Goal: Information Seeking & Learning: Learn about a topic

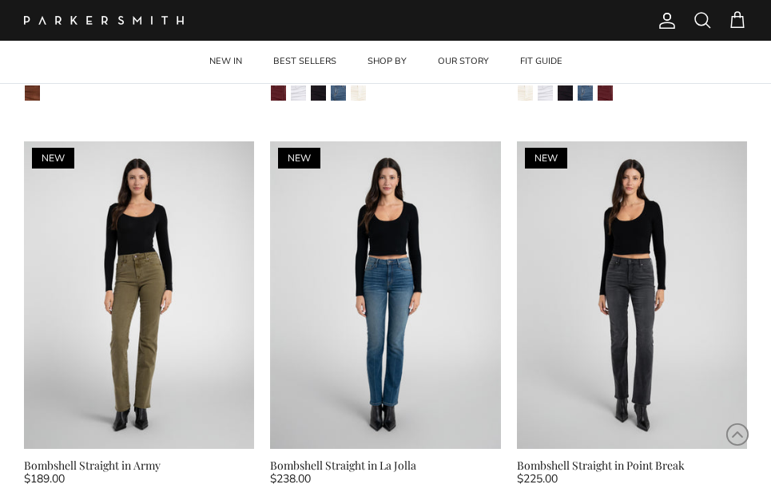
scroll to position [3358, 0]
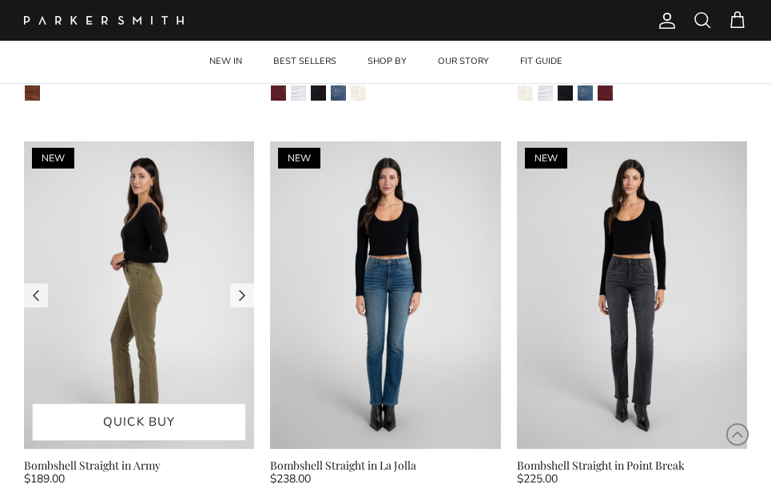
click at [201, 301] on img at bounding box center [139, 295] width 230 height 308
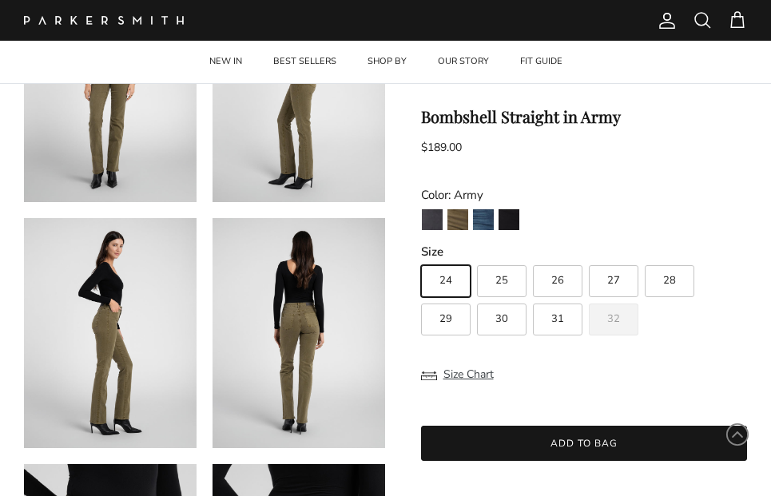
scroll to position [212, 0]
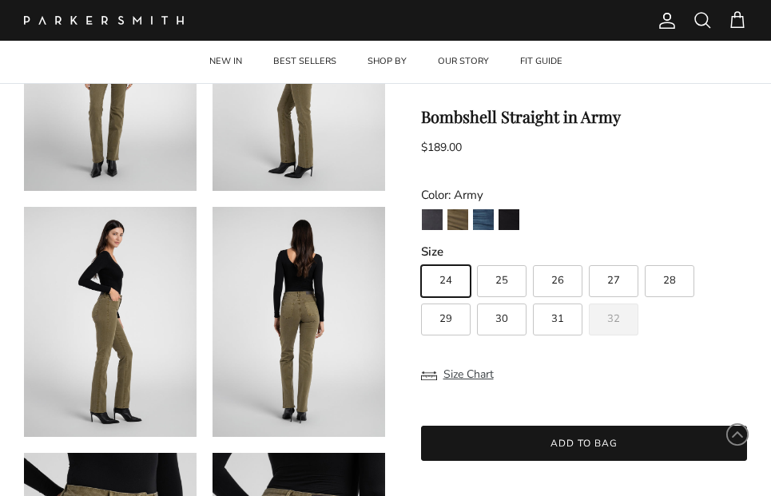
click at [678, 281] on label "28" at bounding box center [670, 281] width 50 height 32
click at [421, 259] on input "28" at bounding box center [420, 258] width 1 height 1
radio input "true"
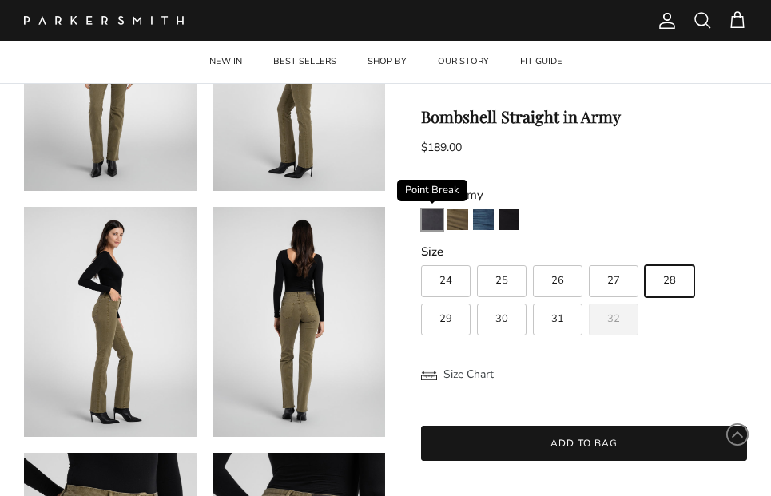
click at [433, 217] on img "Point Break" at bounding box center [432, 219] width 21 height 21
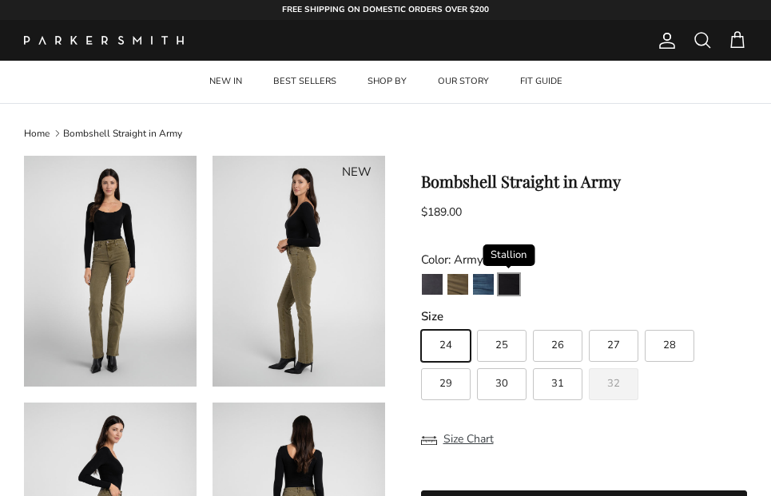
click at [514, 287] on img "Stallion" at bounding box center [509, 284] width 21 height 21
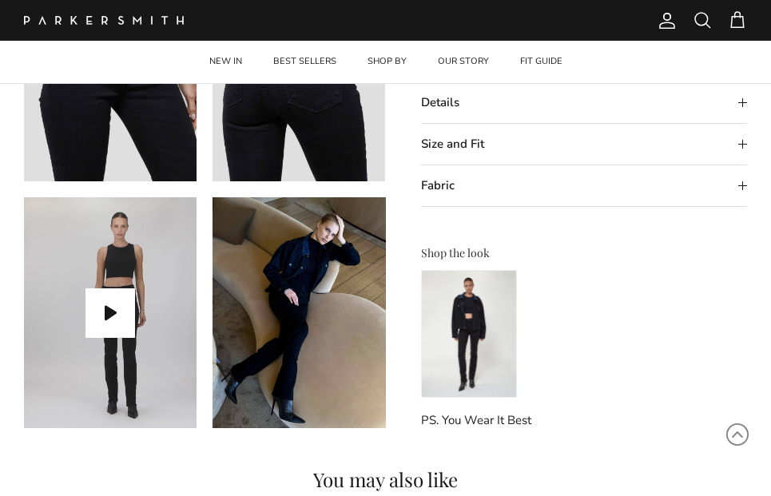
scroll to position [714, 0]
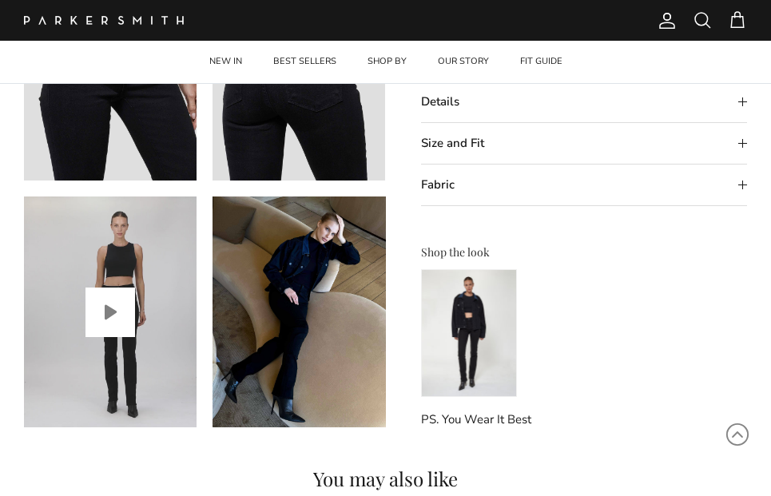
click at [117, 308] on button "Play video" at bounding box center [111, 313] width 50 height 50
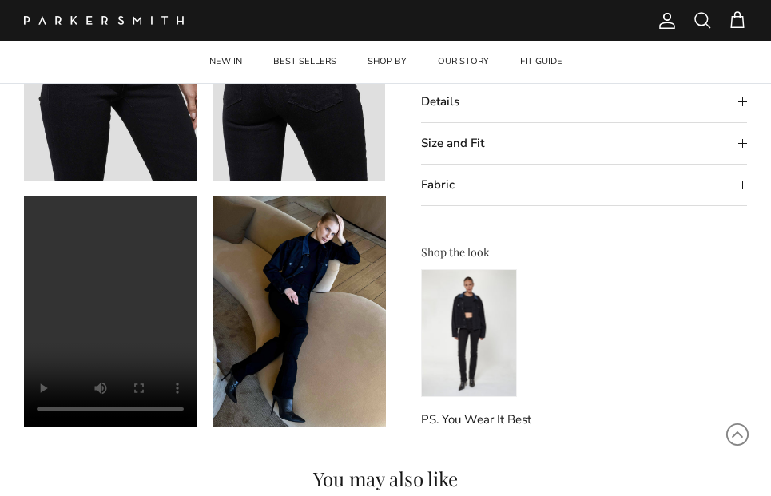
click at [121, 307] on video "Bombshell Straight in Stallion" at bounding box center [110, 312] width 173 height 230
click at [169, 211] on video "Bombshell Straight in Stallion" at bounding box center [110, 312] width 173 height 230
click at [169, 210] on video "Bombshell Straight in Stallion" at bounding box center [110, 312] width 173 height 230
click at [46, 408] on video "Bombshell Straight in Stallion" at bounding box center [110, 312] width 173 height 230
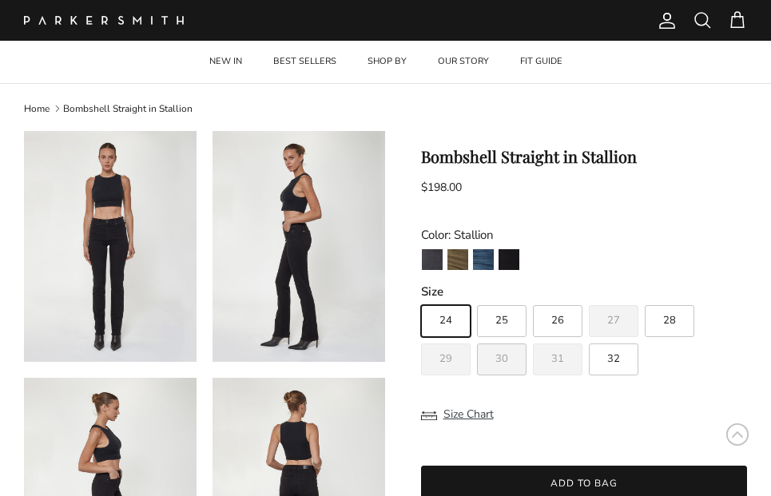
scroll to position [19, 0]
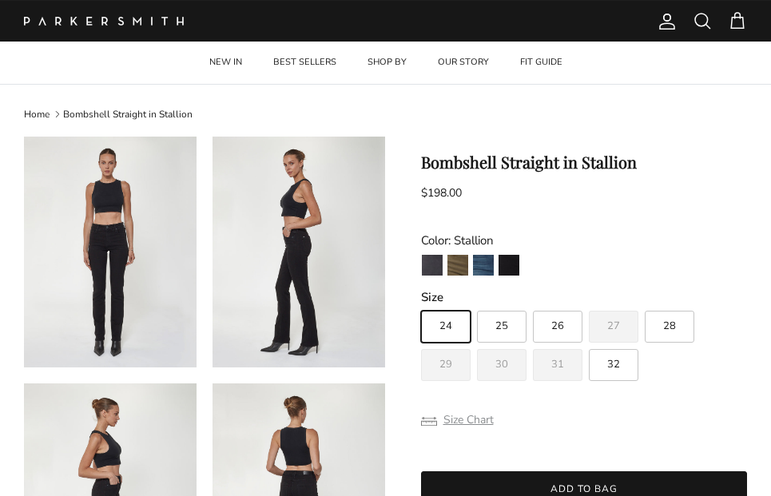
click at [455, 420] on button "Size Chart" at bounding box center [457, 420] width 73 height 30
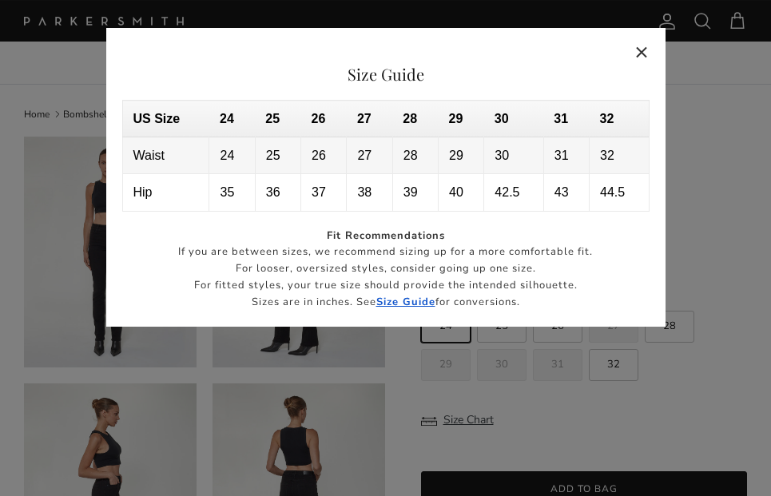
click at [638, 53] on button "Close" at bounding box center [642, 52] width 37 height 37
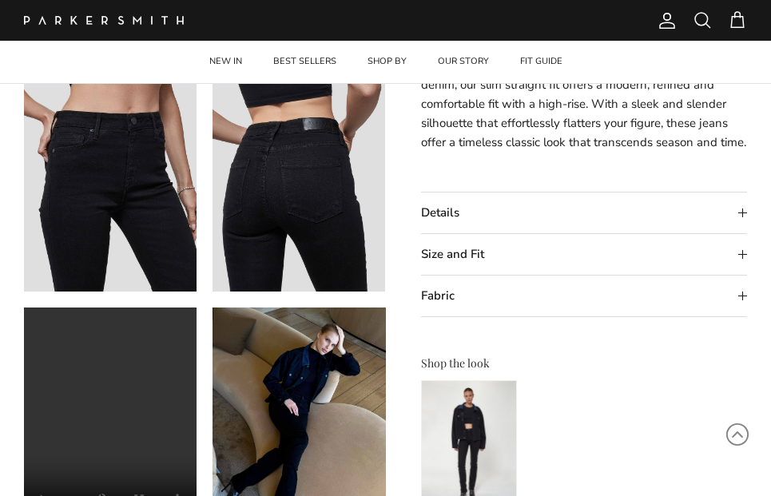
scroll to position [622, 0]
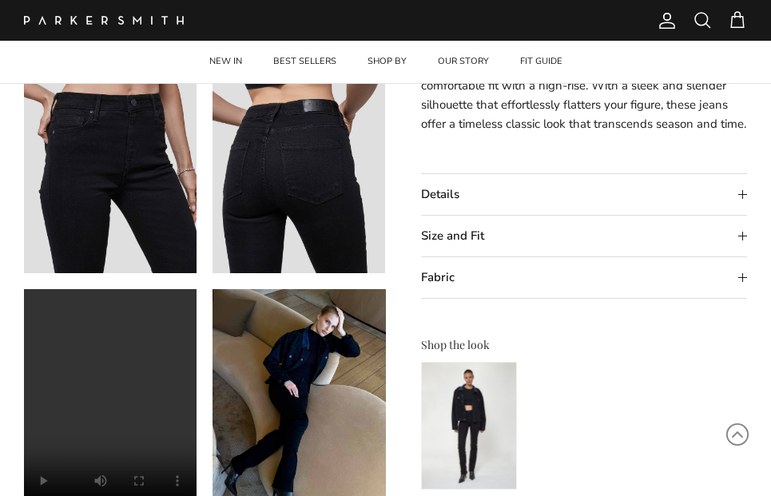
click at [689, 228] on summary "Size and Fit" at bounding box center [584, 236] width 327 height 41
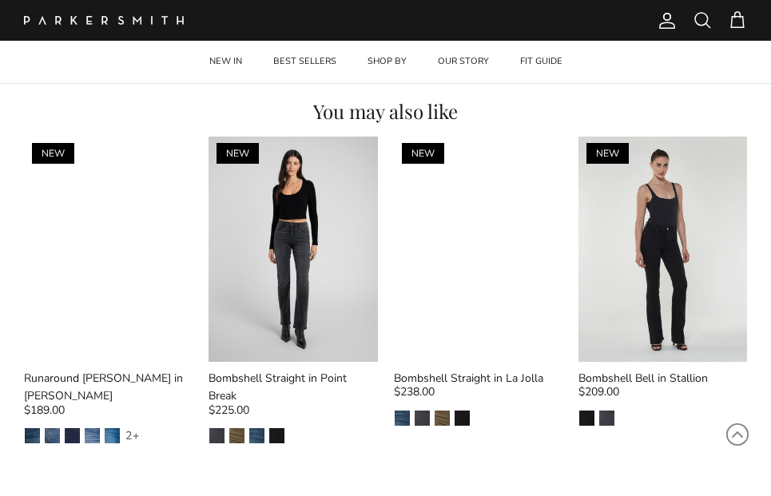
scroll to position [1095, 0]
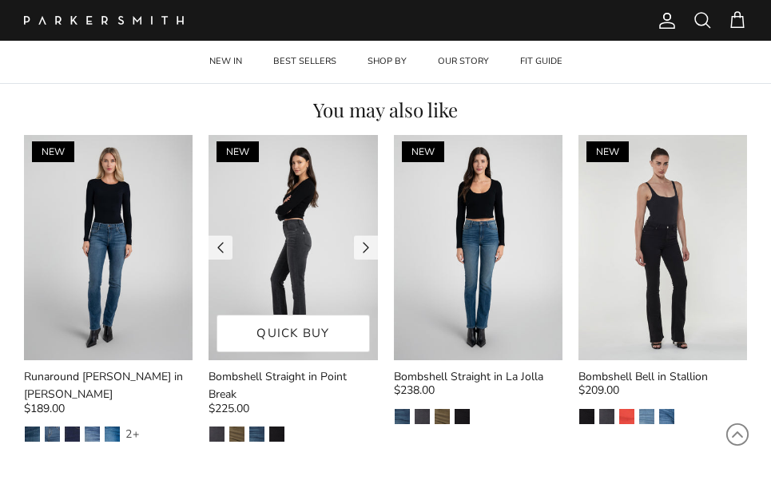
click at [316, 284] on img at bounding box center [293, 247] width 169 height 225
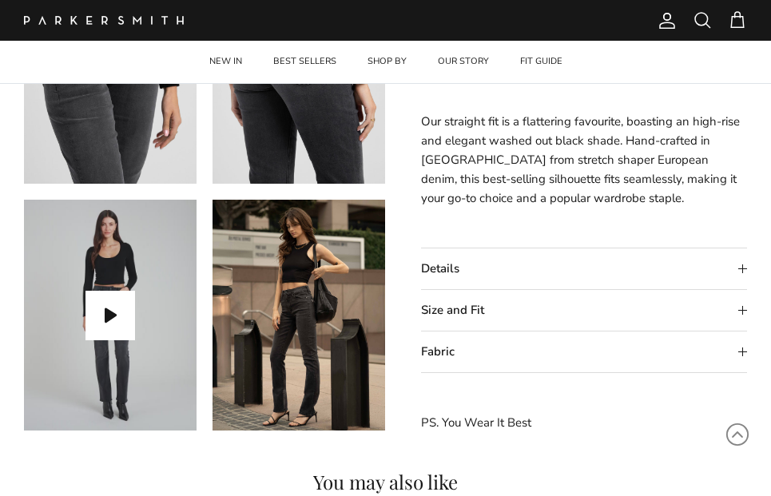
scroll to position [712, 0]
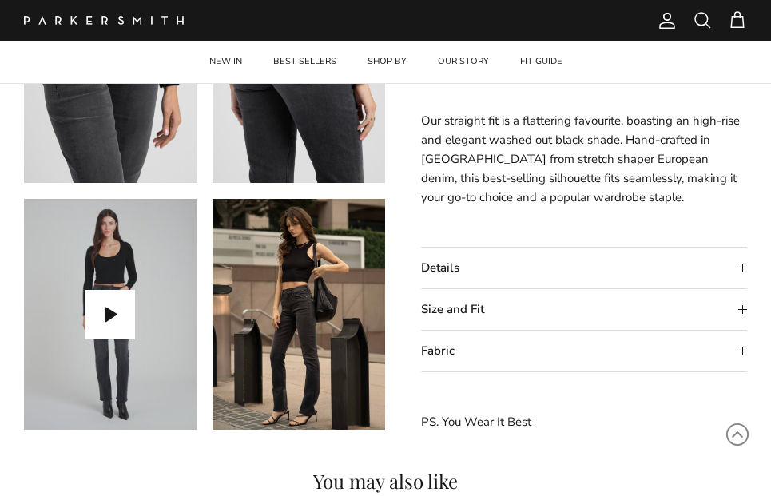
click at [535, 266] on summary "Details" at bounding box center [584, 268] width 327 height 41
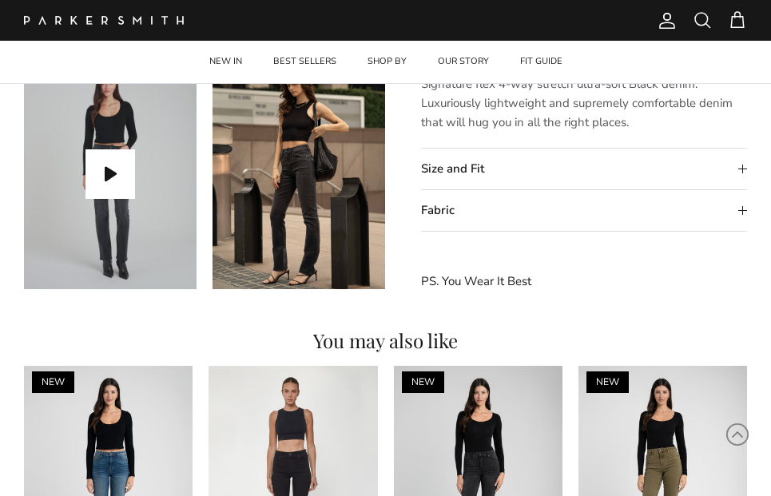
scroll to position [853, 0]
click at [529, 173] on summary "Size and Fit" at bounding box center [584, 169] width 327 height 41
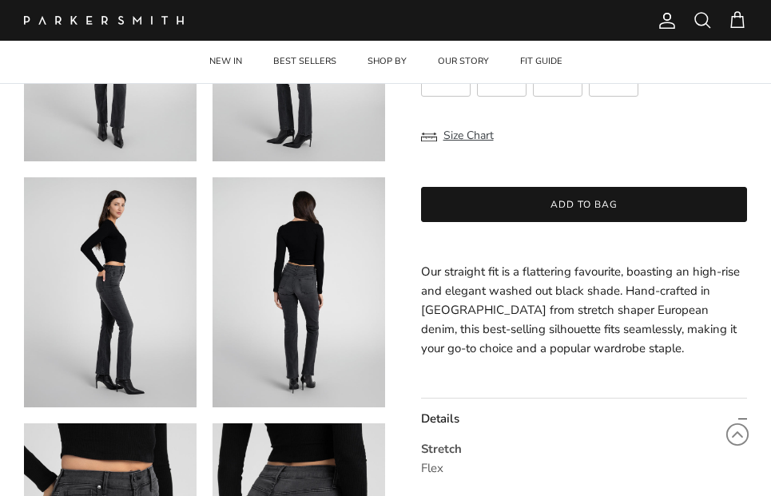
scroll to position [319, 0]
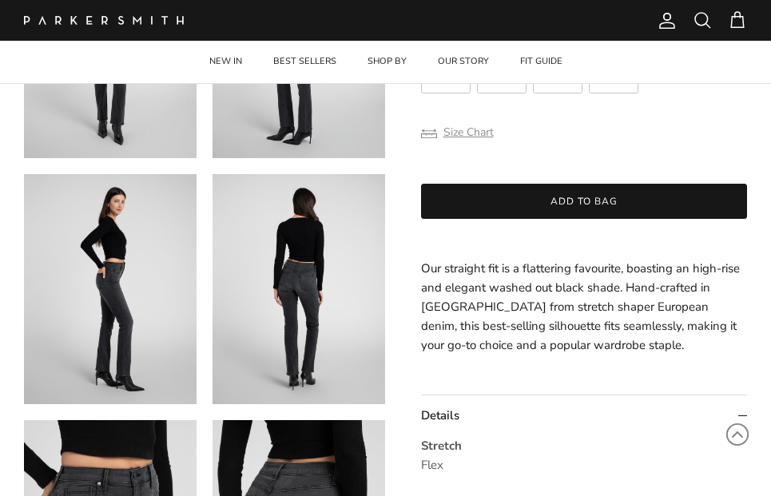
click at [473, 133] on button "Size Chart" at bounding box center [457, 132] width 73 height 30
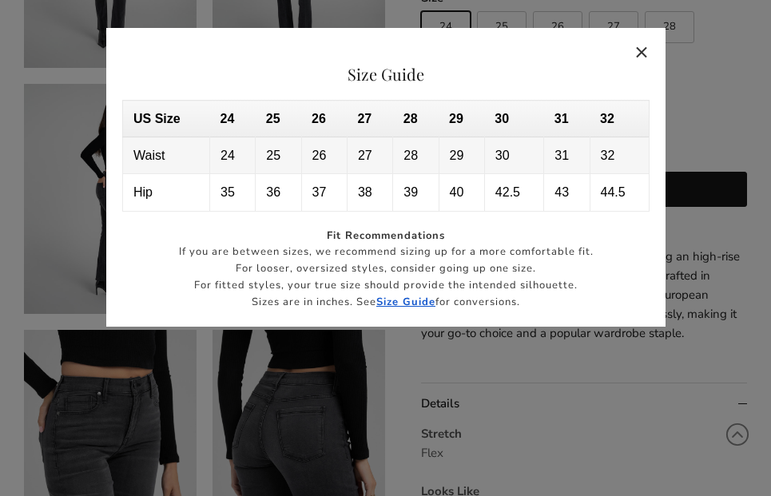
click at [639, 50] on button "Close" at bounding box center [642, 52] width 37 height 37
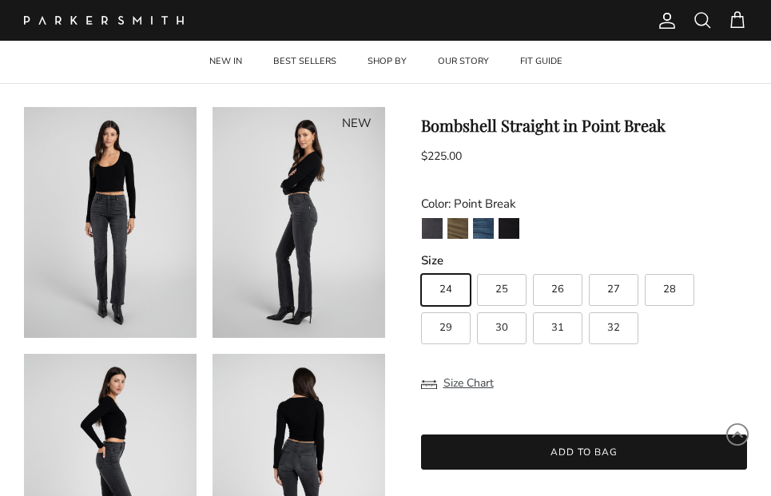
scroll to position [54, 0]
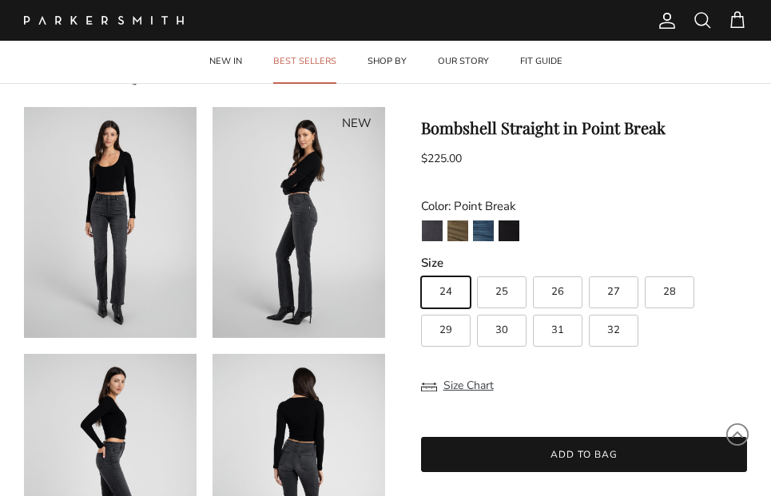
click at [305, 58] on link "BEST SELLERS" at bounding box center [305, 62] width 92 height 42
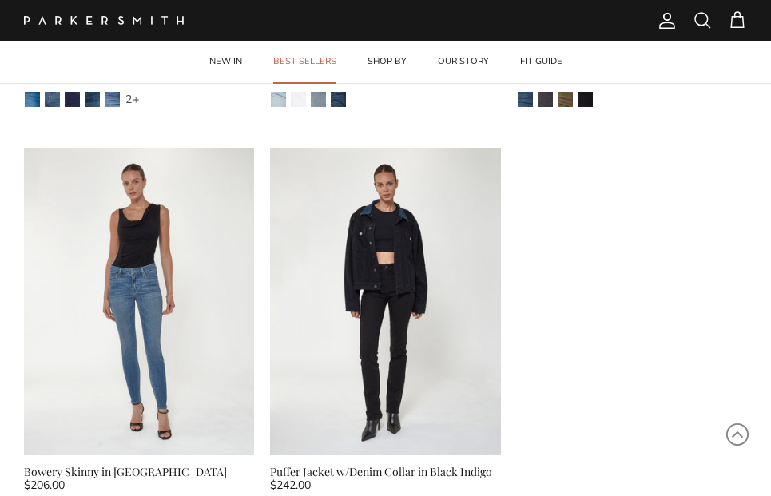
scroll to position [2939, 0]
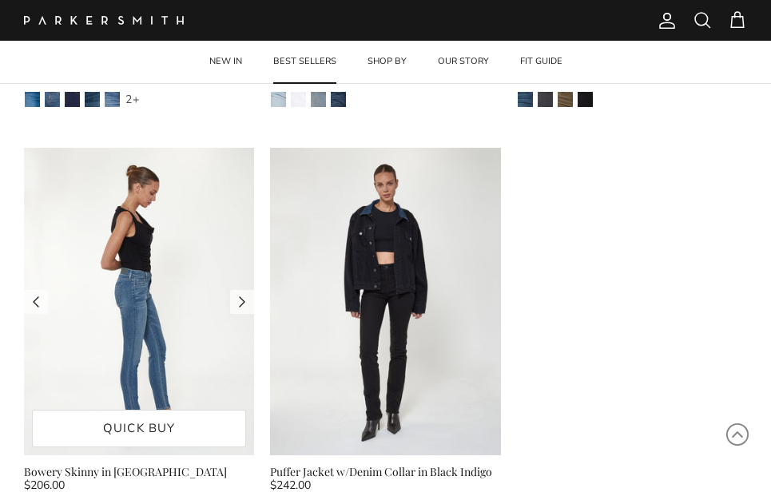
click at [153, 229] on img at bounding box center [139, 302] width 230 height 308
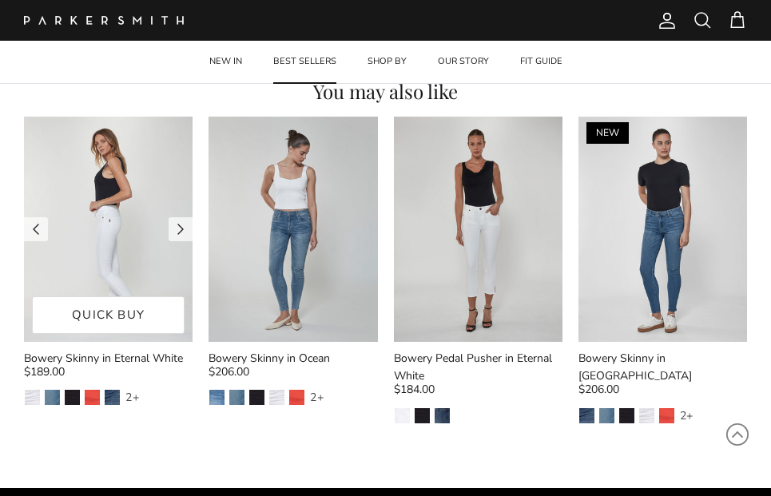
scroll to position [1101, 0]
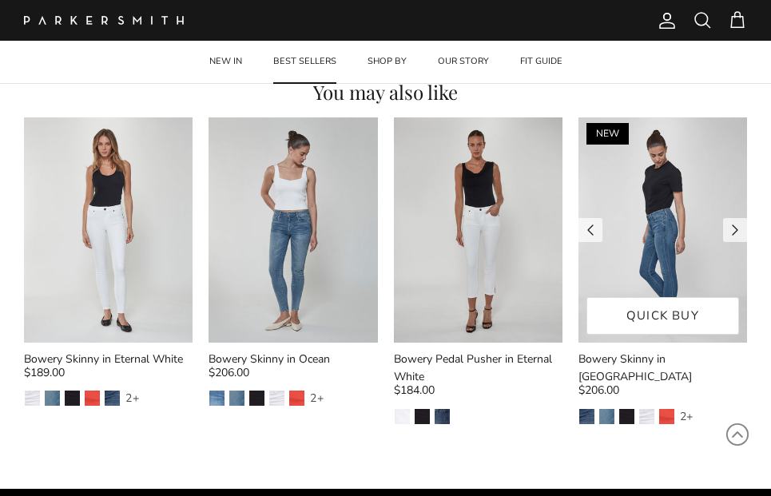
click at [646, 255] on img at bounding box center [663, 229] width 169 height 225
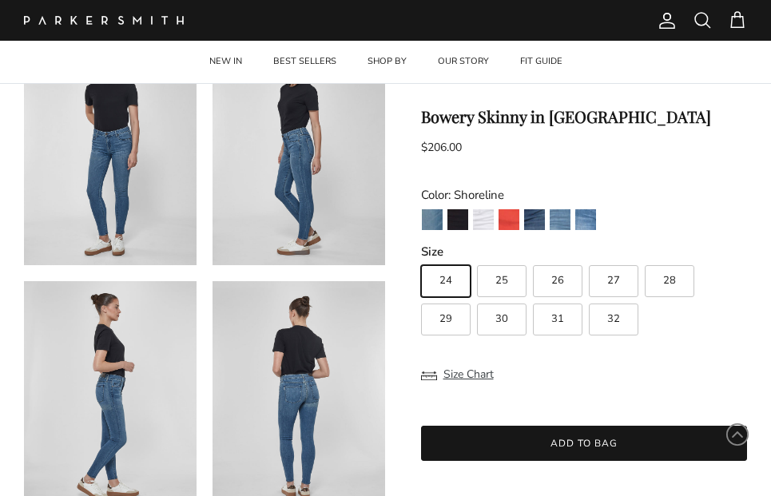
scroll to position [137, 0]
click at [452, 373] on button "Size Chart" at bounding box center [457, 375] width 73 height 30
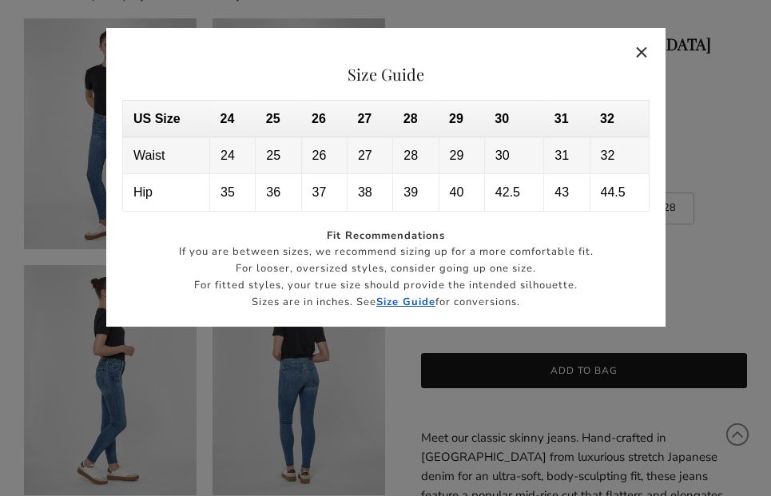
click at [638, 51] on button "Close" at bounding box center [642, 52] width 37 height 37
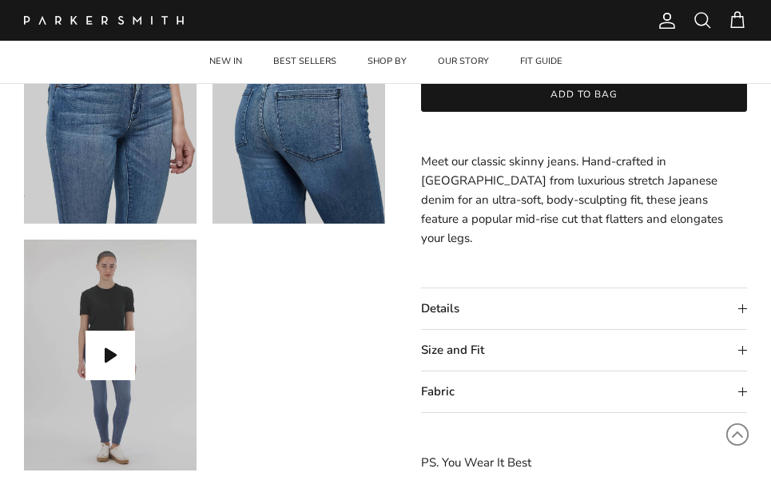
scroll to position [672, 0]
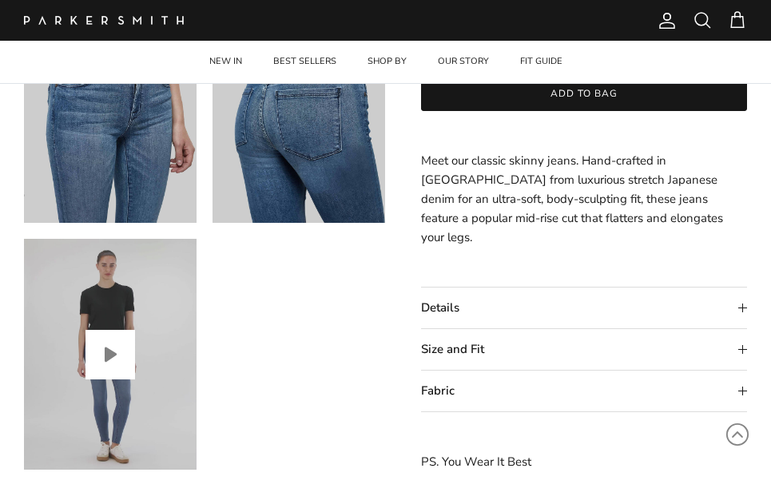
click at [107, 347] on button "Play video" at bounding box center [111, 355] width 50 height 50
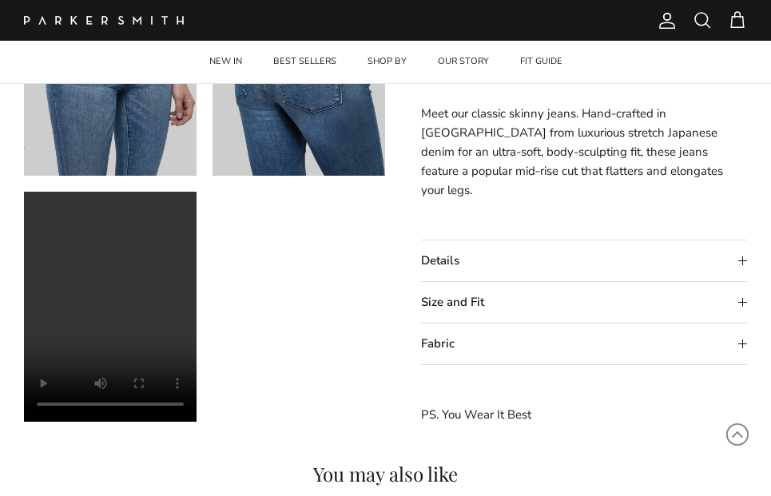
scroll to position [721, 0]
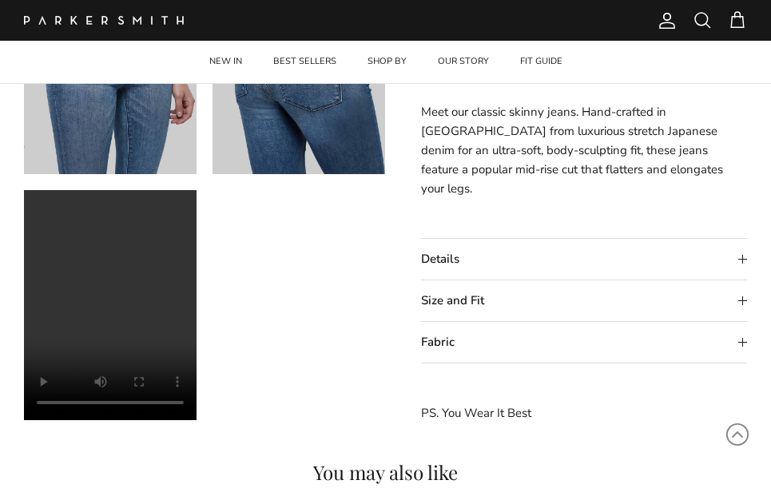
click at [739, 249] on summary "Details" at bounding box center [584, 259] width 327 height 41
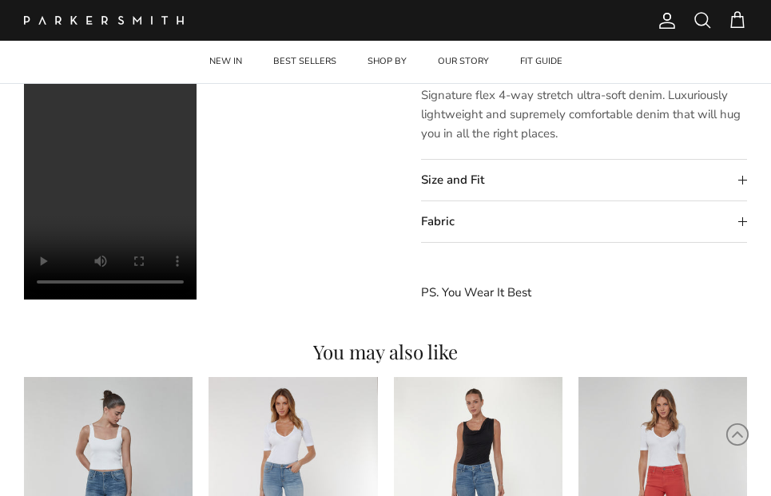
scroll to position [846, 0]
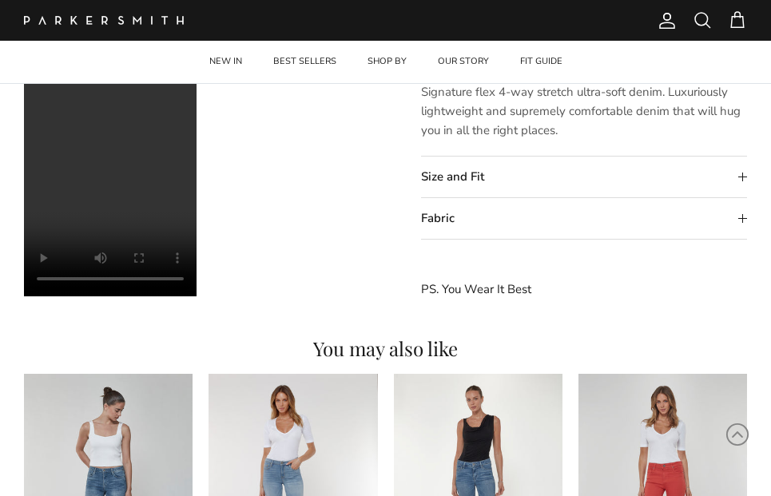
click at [663, 176] on summary "Size and Fit" at bounding box center [584, 177] width 327 height 41
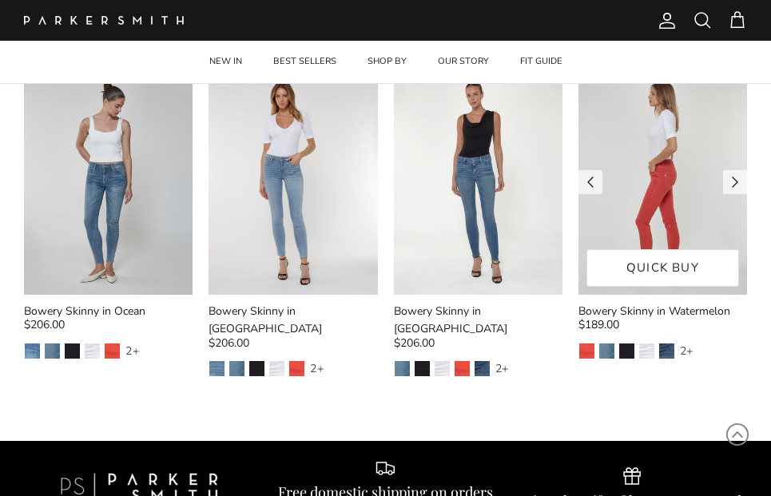
scroll to position [1246, 0]
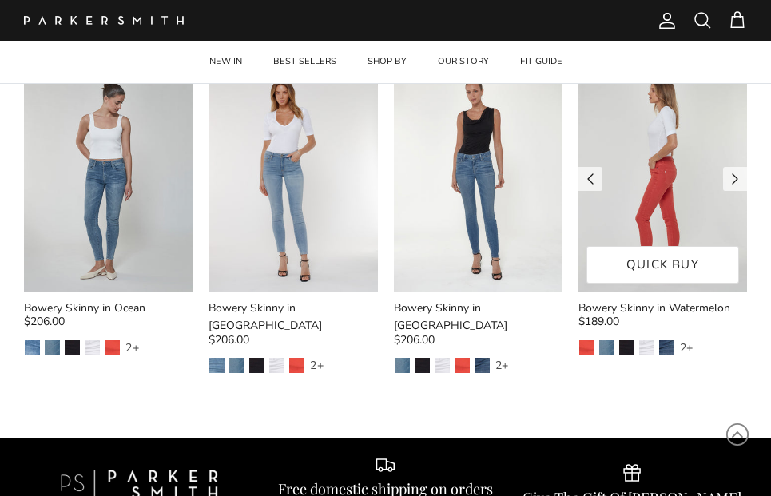
click at [642, 202] on img at bounding box center [663, 178] width 169 height 225
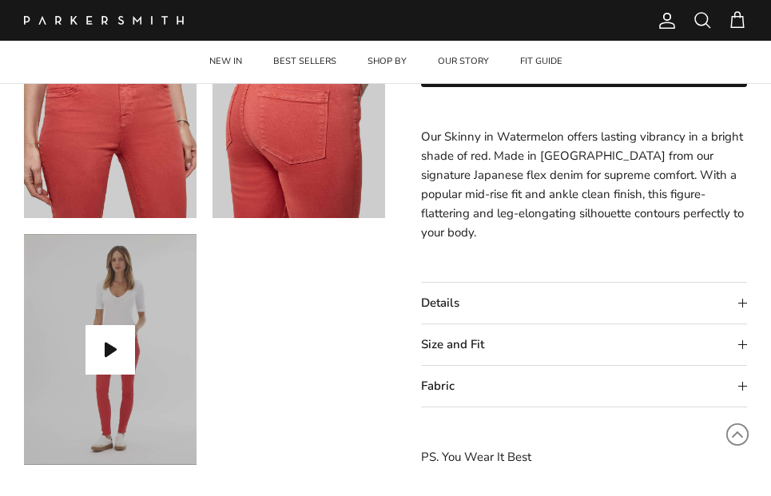
scroll to position [677, 0]
click at [531, 304] on summary "Details" at bounding box center [584, 303] width 327 height 41
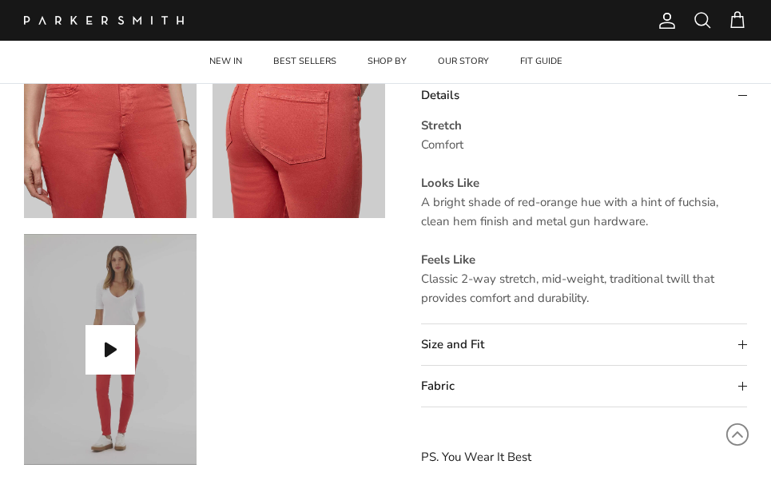
click at [476, 345] on summary "Size and Fit" at bounding box center [584, 344] width 327 height 41
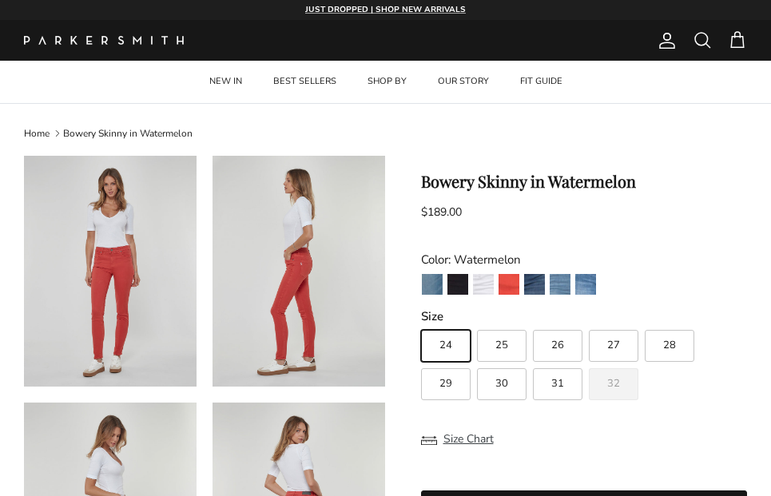
scroll to position [0, 0]
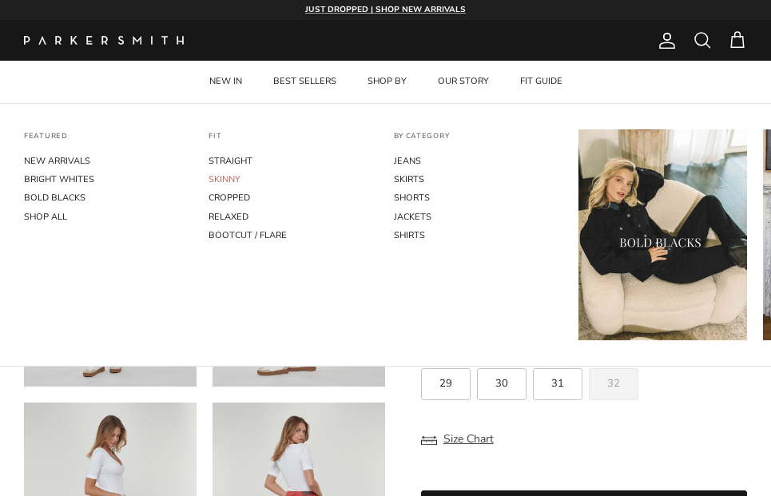
click at [234, 176] on link "SKINNY" at bounding box center [293, 179] width 169 height 18
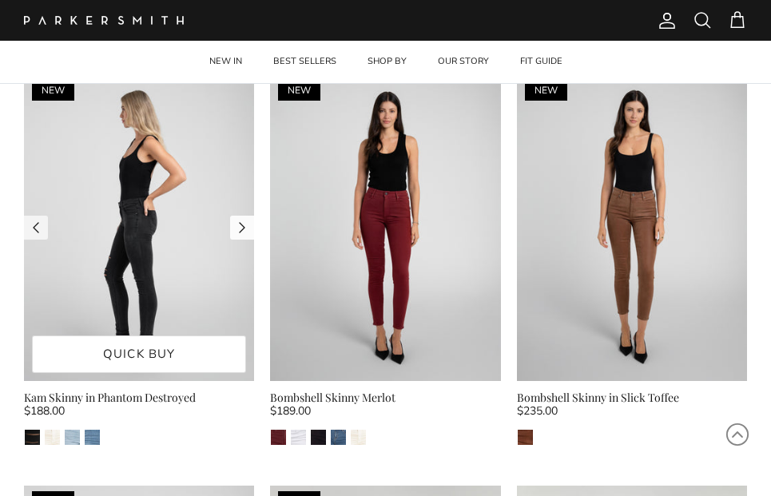
scroll to position [878, 0]
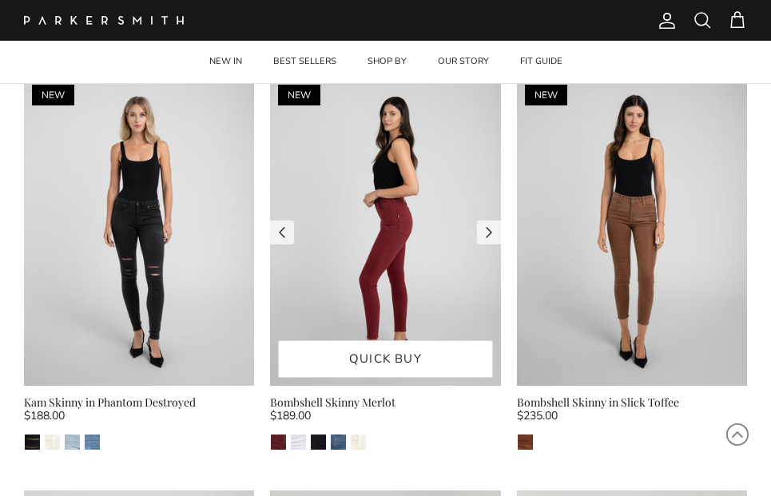
click at [345, 213] on img at bounding box center [385, 232] width 230 height 308
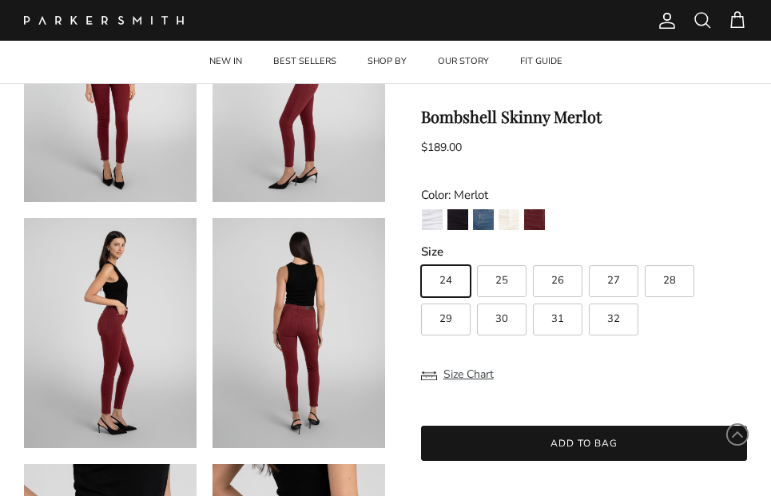
scroll to position [201, 0]
click at [460, 373] on button "Size Chart" at bounding box center [457, 375] width 73 height 30
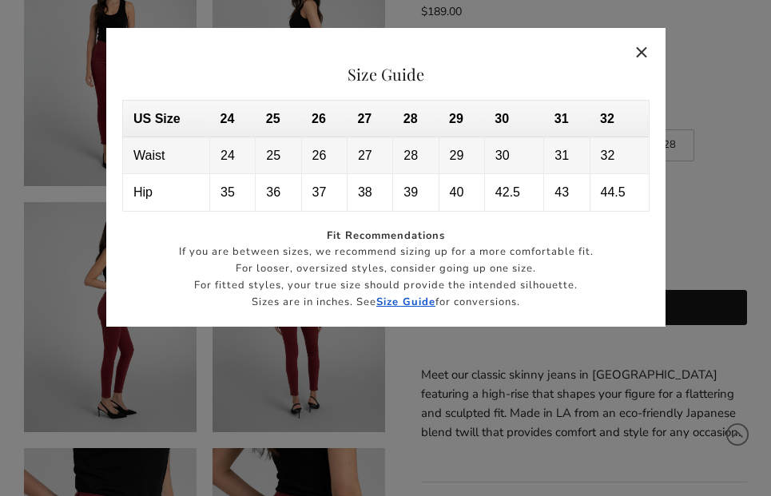
click at [640, 53] on button "Close" at bounding box center [642, 52] width 37 height 37
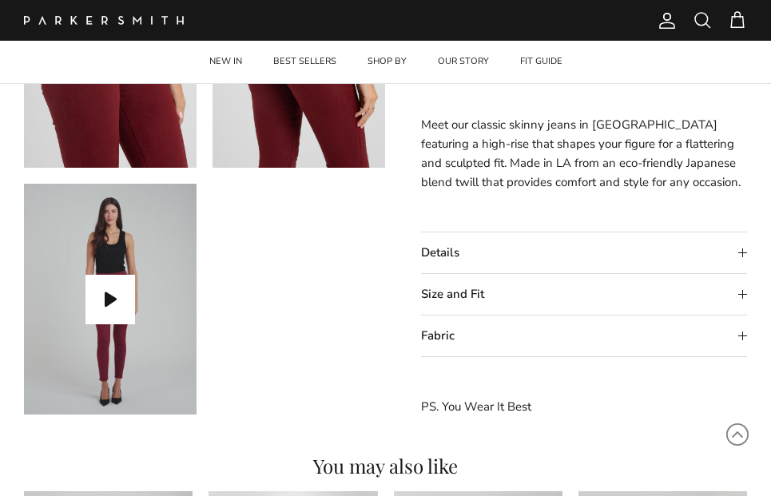
scroll to position [726, 0]
click at [584, 287] on summary "Size and Fit" at bounding box center [584, 295] width 327 height 41
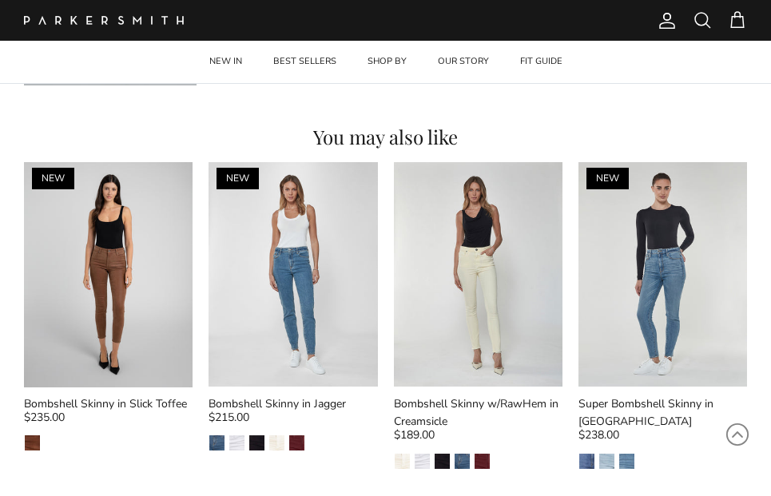
scroll to position [1058, 0]
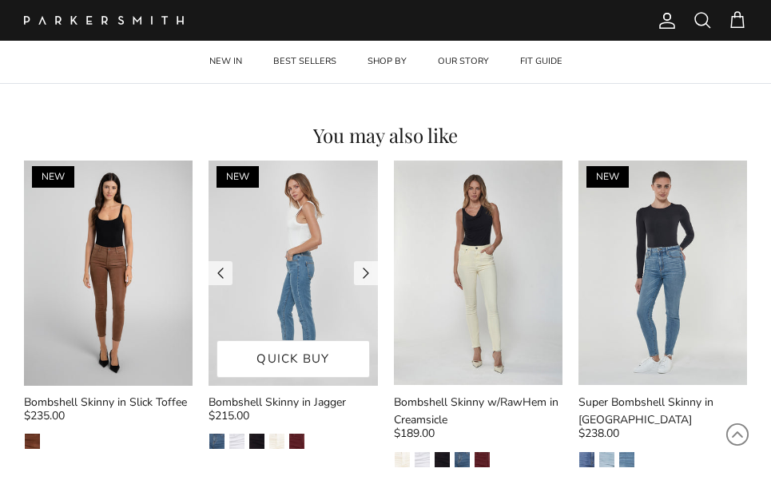
click at [292, 305] on img at bounding box center [293, 273] width 169 height 225
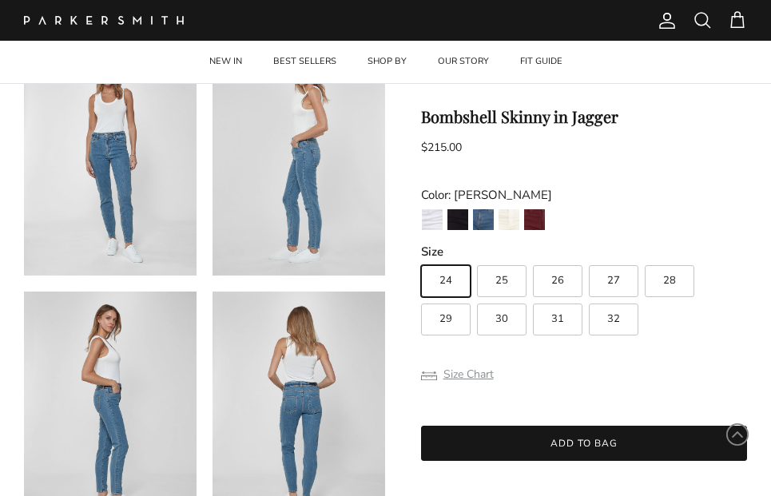
scroll to position [130, 0]
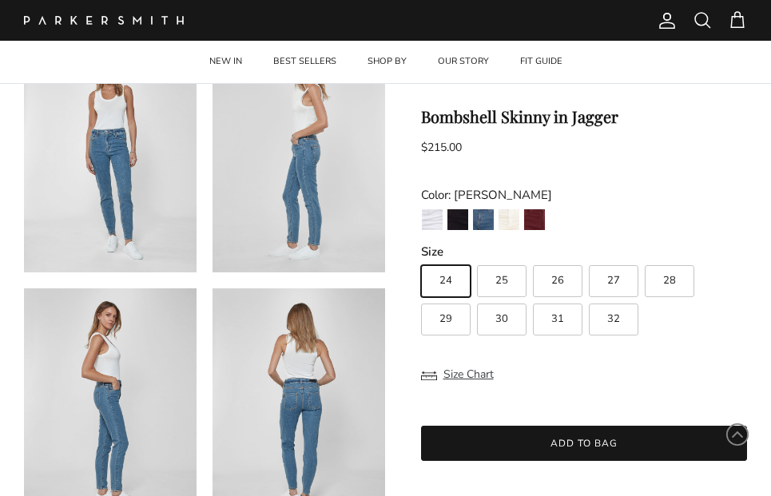
drag, startPoint x: 484, startPoint y: 403, endPoint x: 489, endPoint y: 421, distance: 19.2
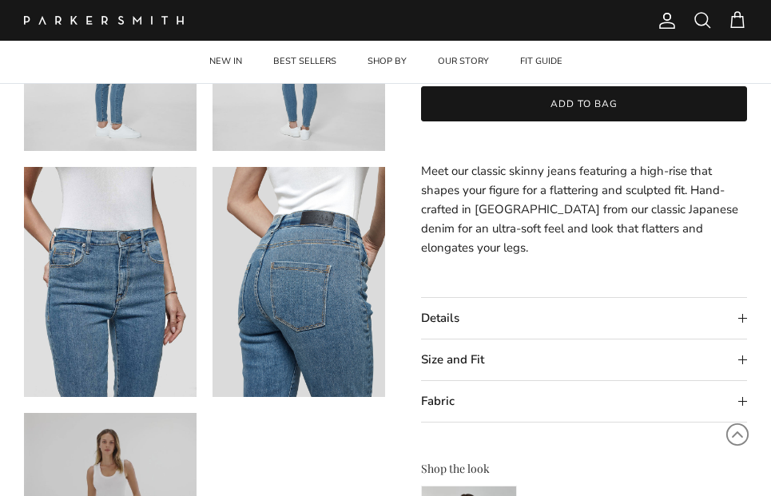
scroll to position [503, 0]
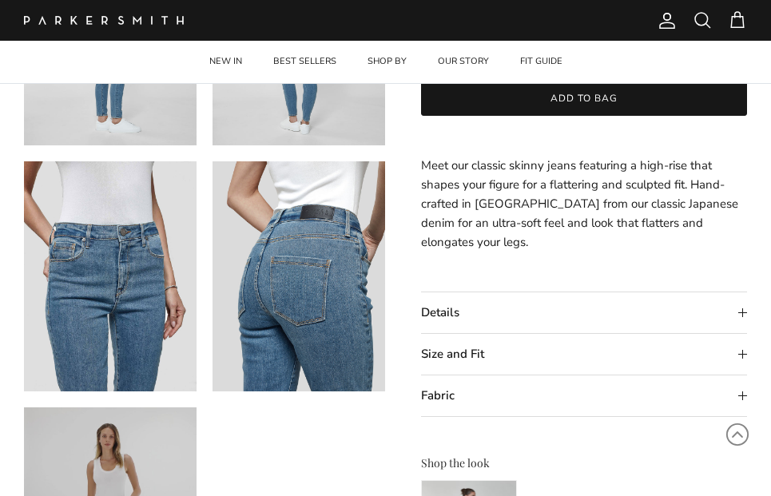
click at [515, 358] on summary "Size and Fit" at bounding box center [584, 354] width 327 height 41
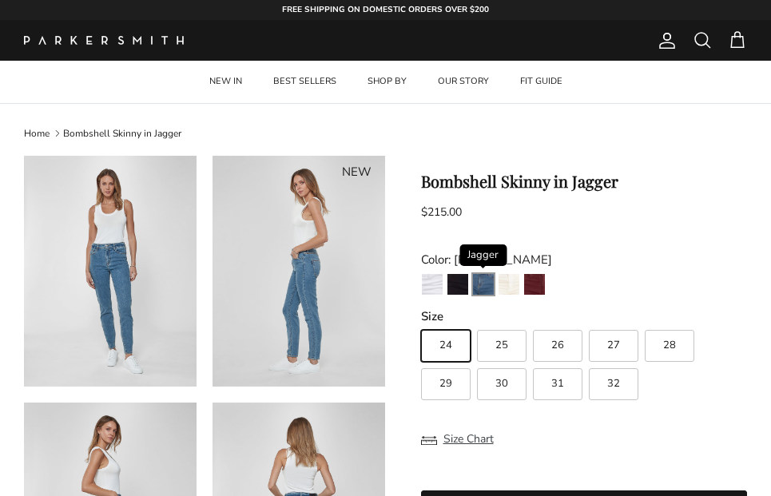
scroll to position [0, 0]
click at [539, 80] on link "FIT GUIDE" at bounding box center [541, 82] width 71 height 42
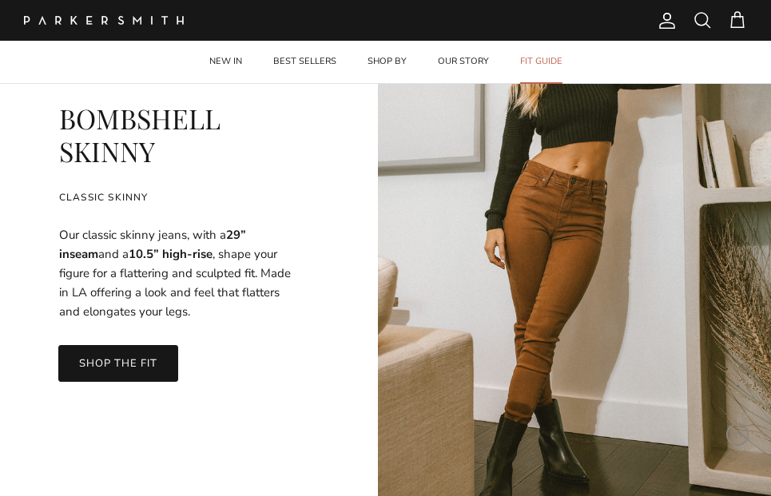
scroll to position [786, 0]
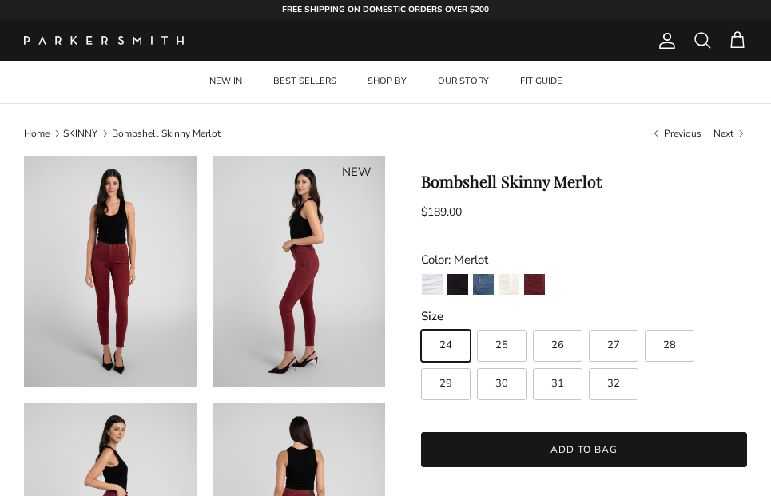
scroll to position [1058, 0]
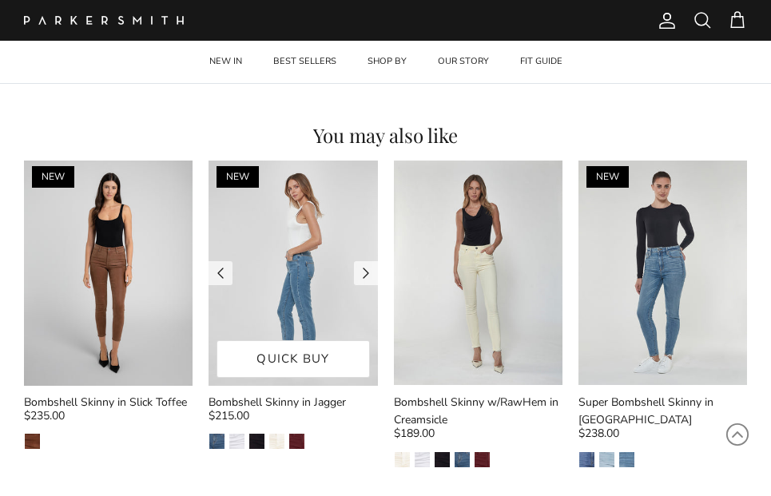
click at [260, 293] on img at bounding box center [293, 273] width 169 height 225
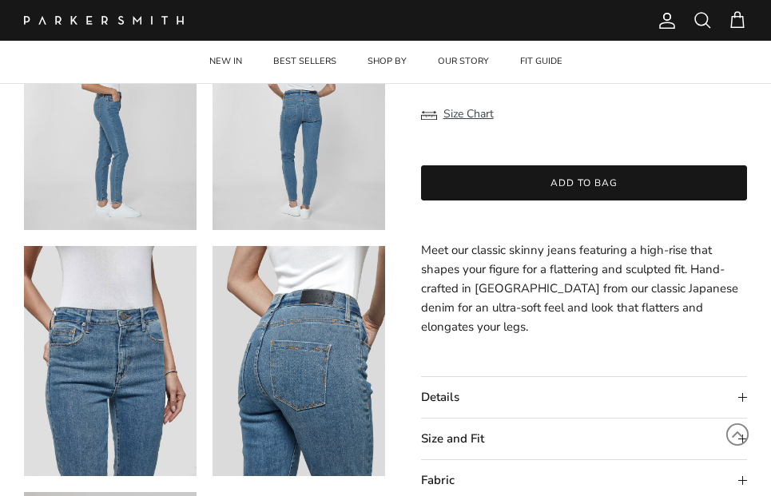
scroll to position [458, 0]
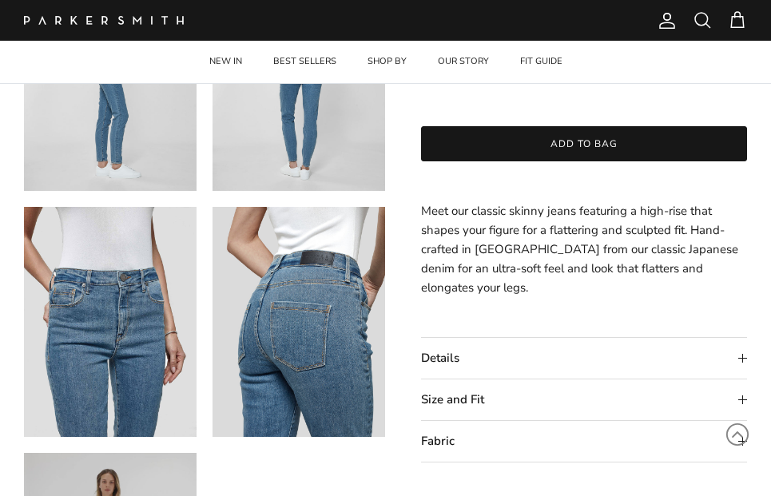
click at [498, 403] on summary "Size and Fit" at bounding box center [584, 400] width 327 height 41
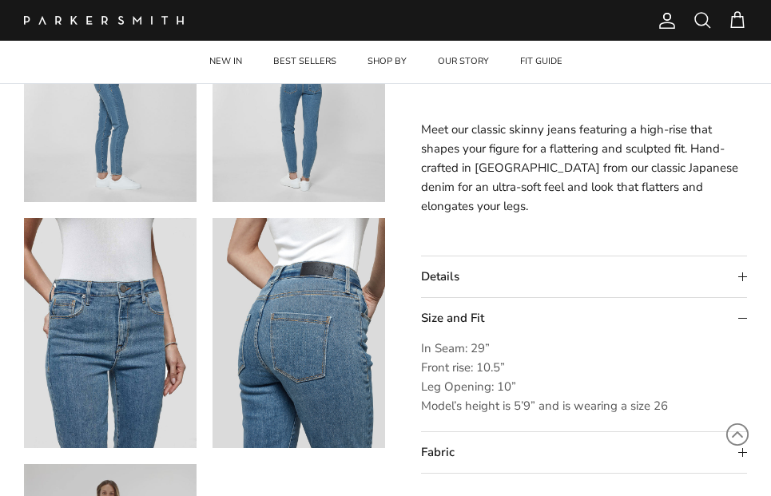
click at [494, 281] on summary "Details" at bounding box center [584, 277] width 327 height 41
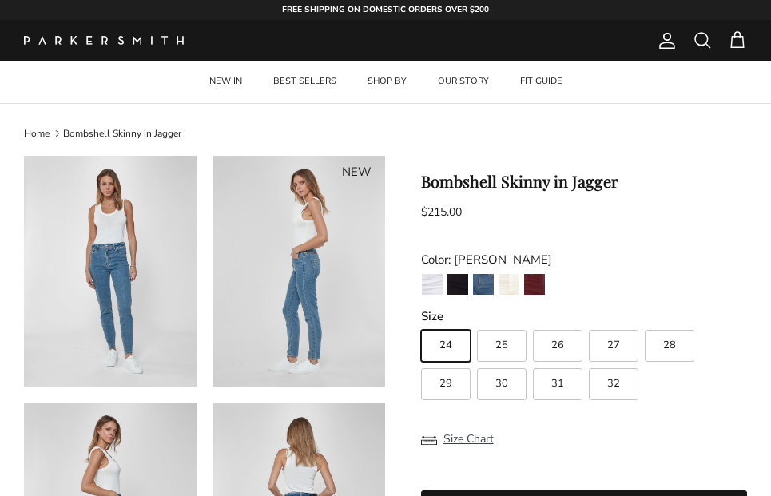
scroll to position [0, 0]
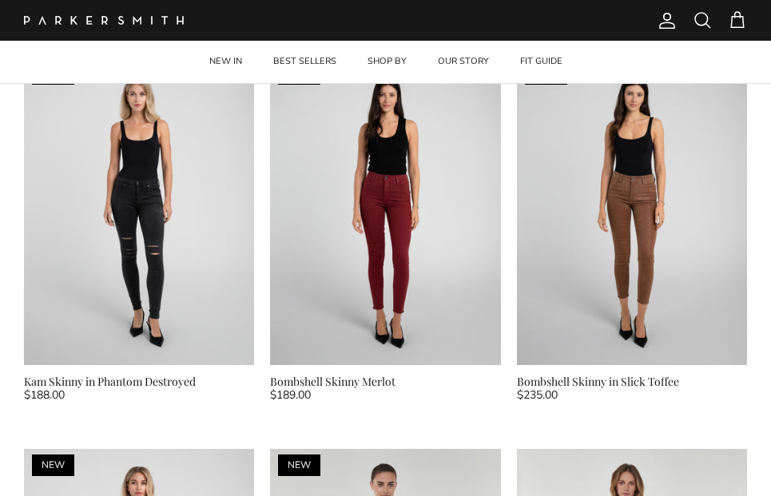
scroll to position [878, 0]
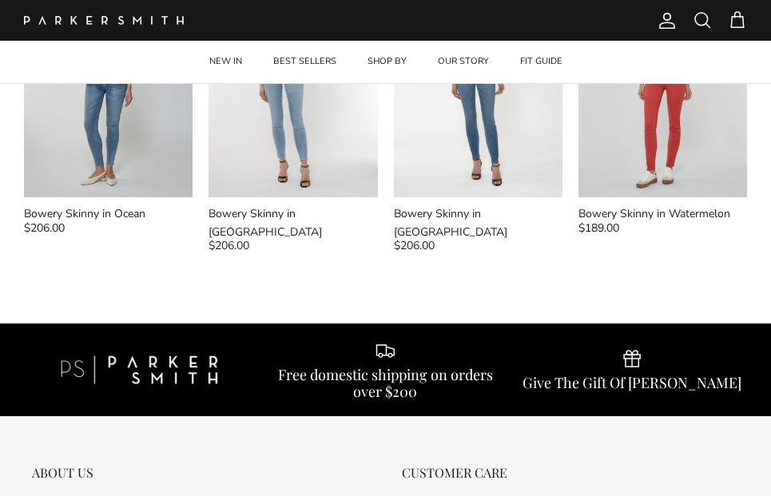
scroll to position [1246, 0]
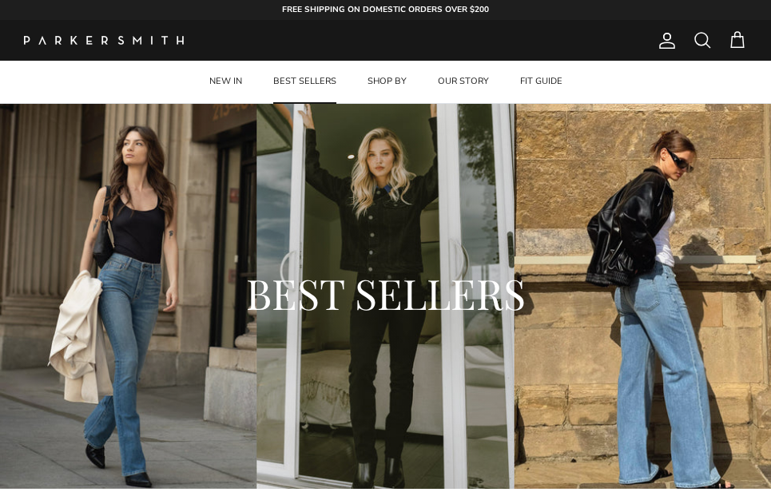
scroll to position [2939, 0]
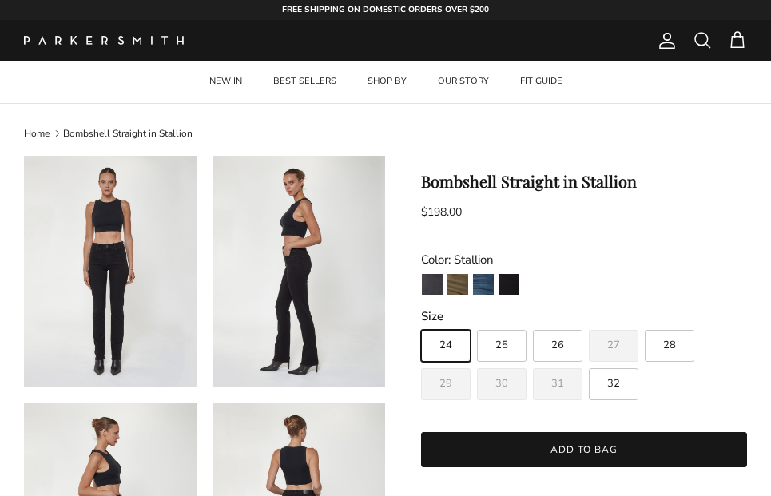
scroll to position [1095, 0]
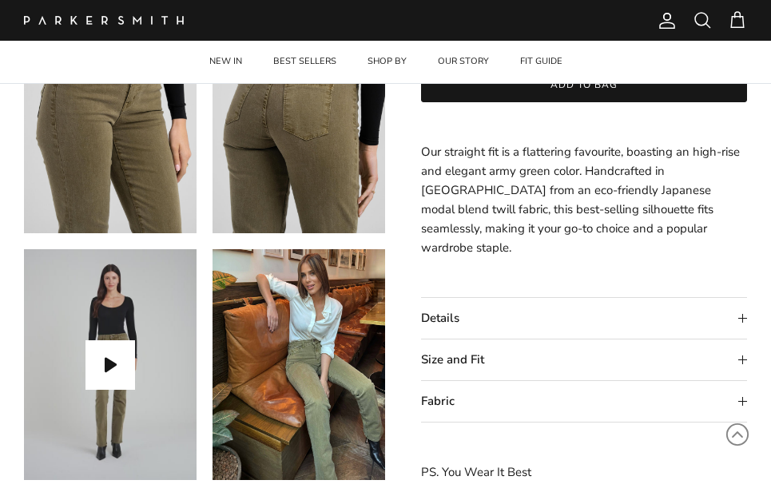
scroll to position [663, 0]
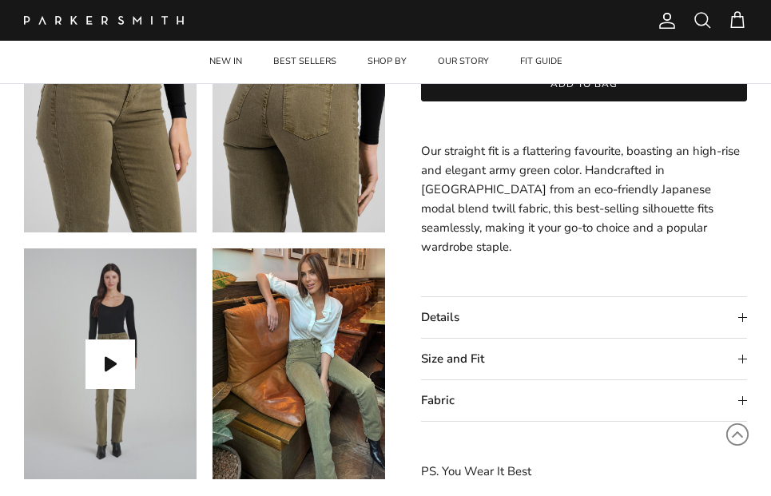
click at [447, 354] on summary "Size and Fit" at bounding box center [584, 359] width 327 height 41
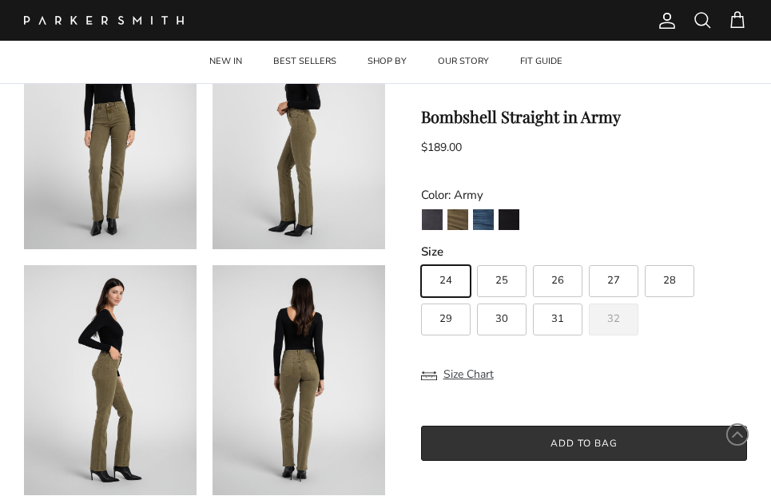
scroll to position [150, 0]
